Goal: Obtain resource: Download file/media

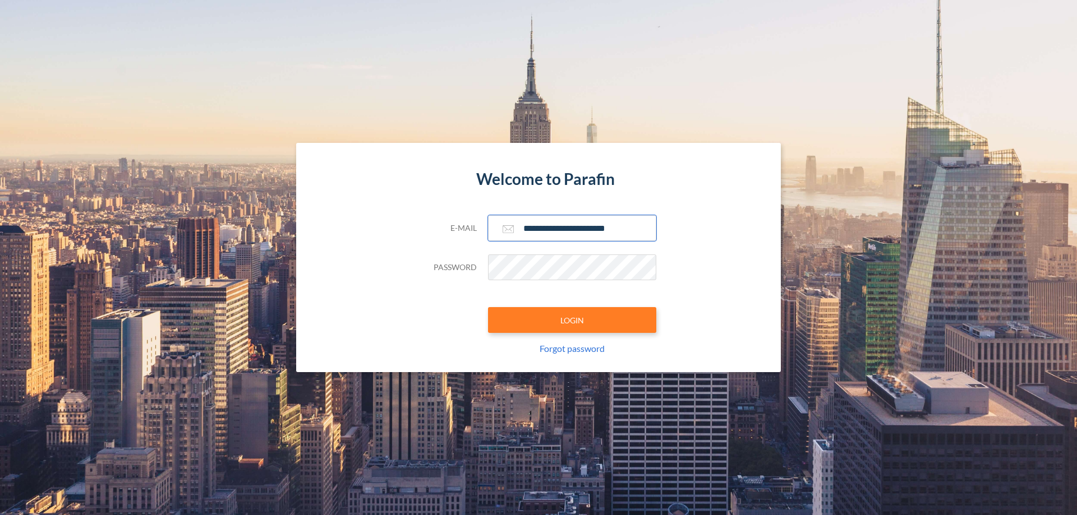
type input "**********"
click at [572, 320] on button "LOGIN" at bounding box center [572, 320] width 168 height 26
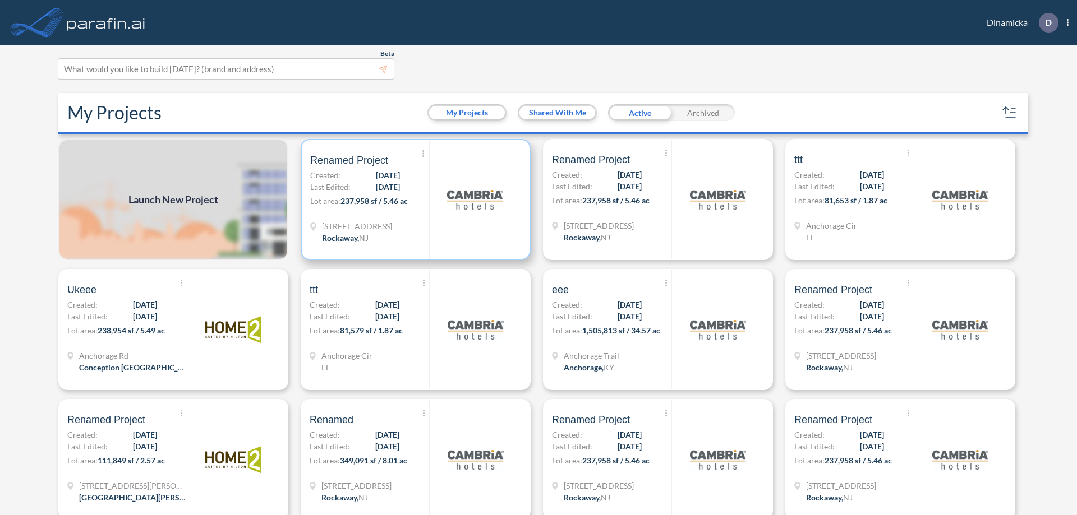
scroll to position [3, 0]
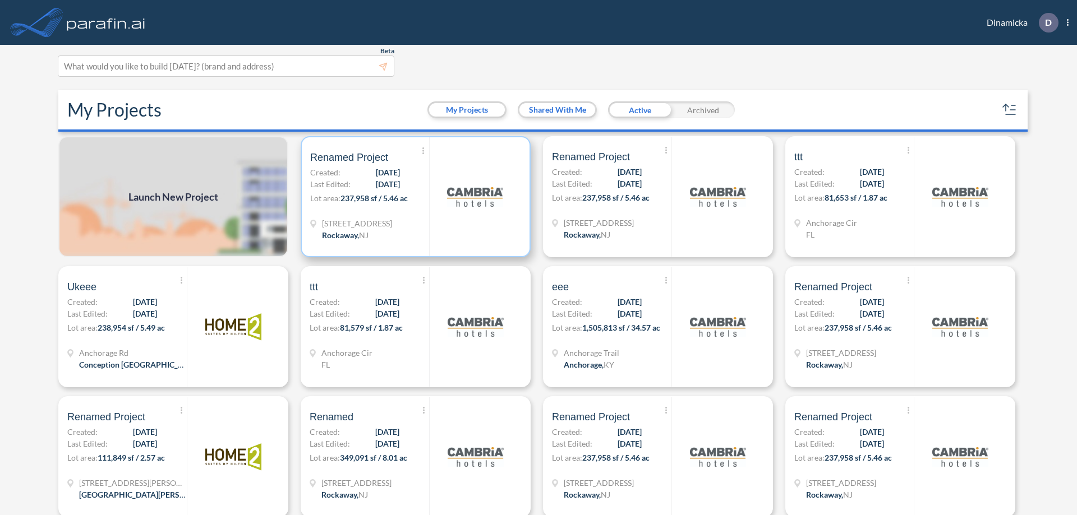
click at [413, 197] on p "Lot area: 237,958 sf / 5.46 ac" at bounding box center [369, 200] width 119 height 16
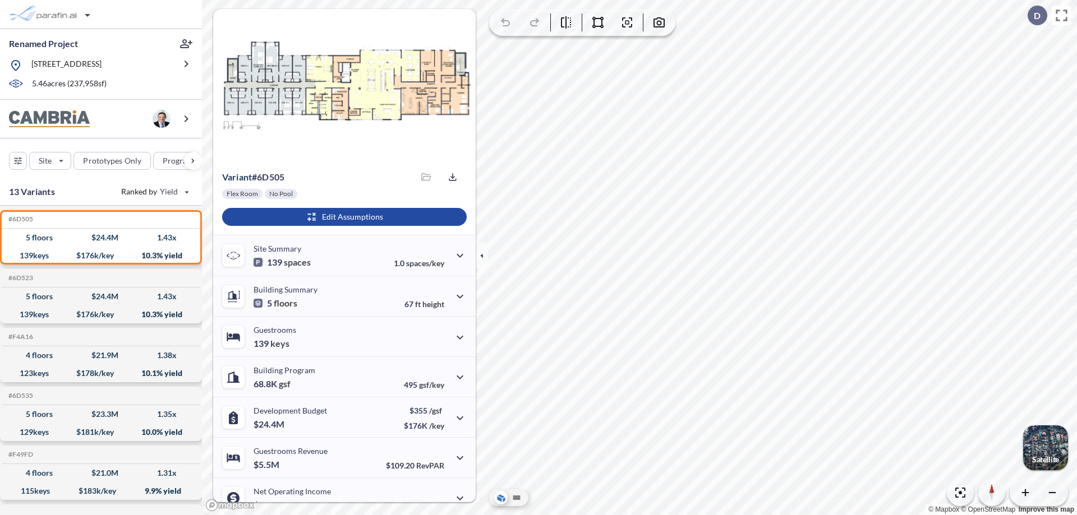
scroll to position [57, 0]
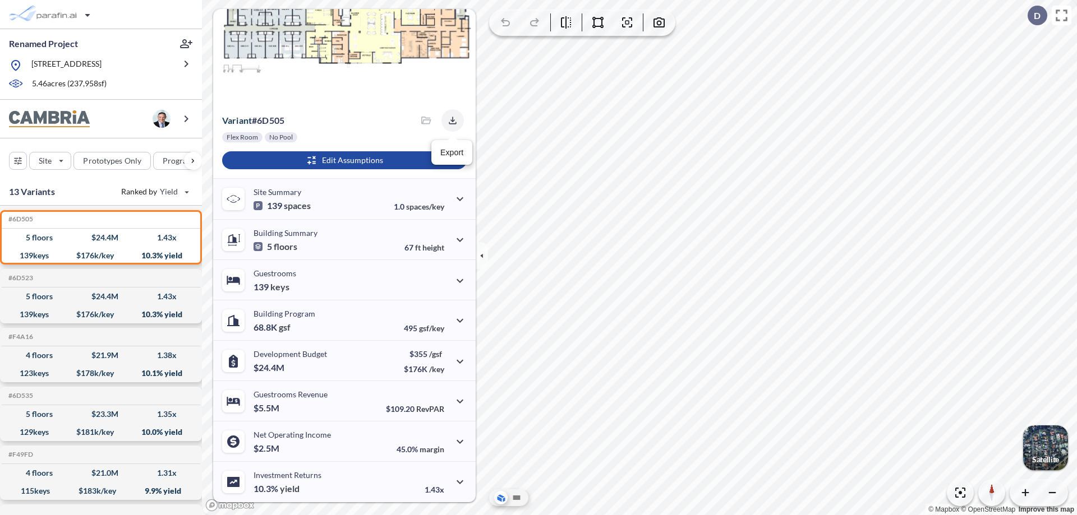
click at [449, 121] on icon "button" at bounding box center [452, 120] width 7 height 7
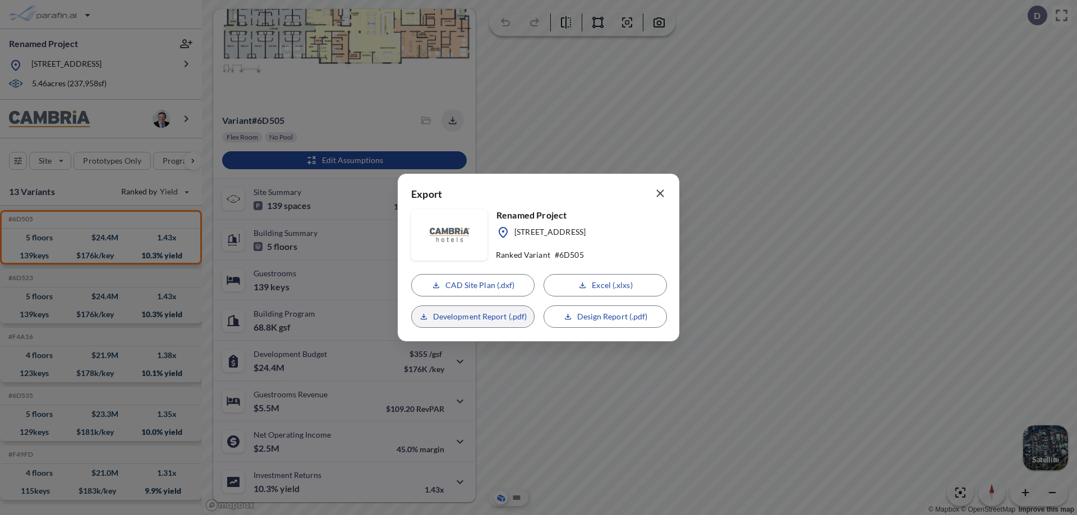
click at [473, 317] on p "Development Report (.pdf)" at bounding box center [480, 316] width 94 height 11
